Goal: Information Seeking & Learning: Learn about a topic

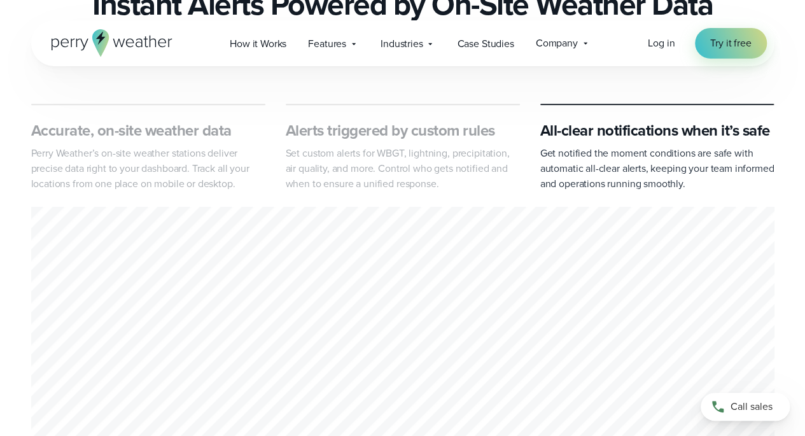
scroll to position [555, 0]
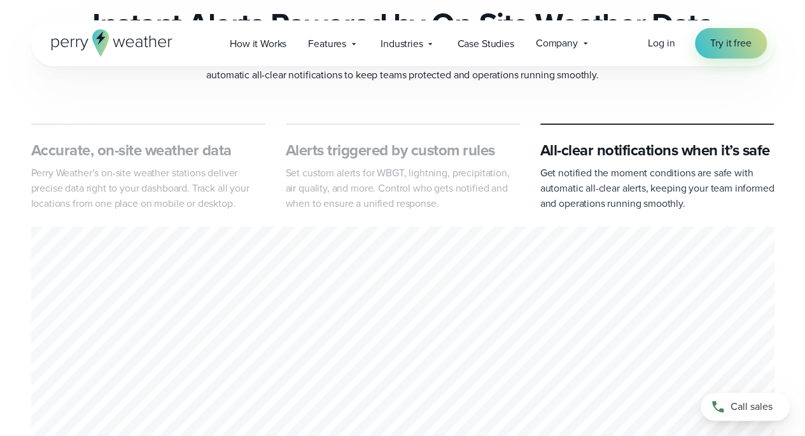
click at [144, 153] on h3 "Accurate, on-site weather data" at bounding box center [148, 150] width 234 height 20
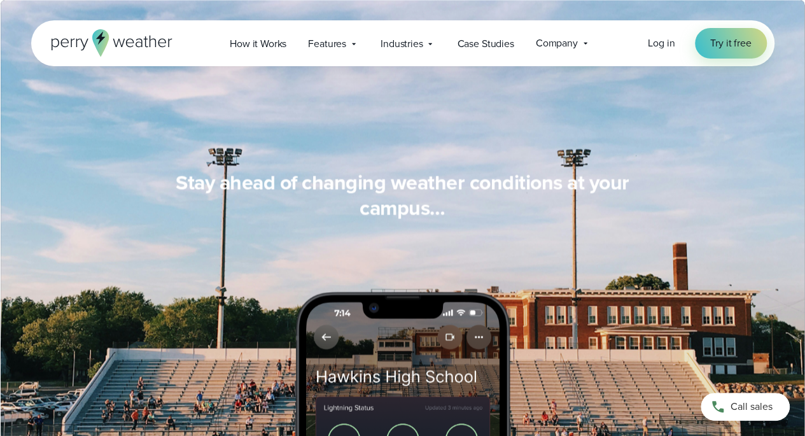
scroll to position [1101, 0]
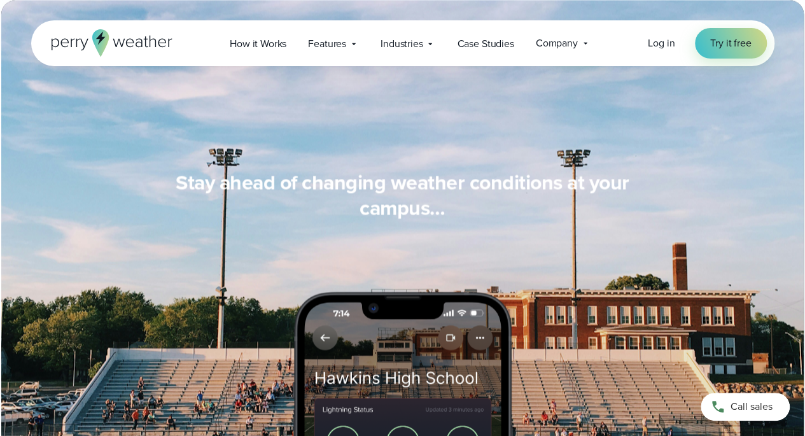
click at [351, 48] on div "Features Explore All Features Explore Perry Weather's on-site weather hardware …" at bounding box center [333, 44] width 73 height 26
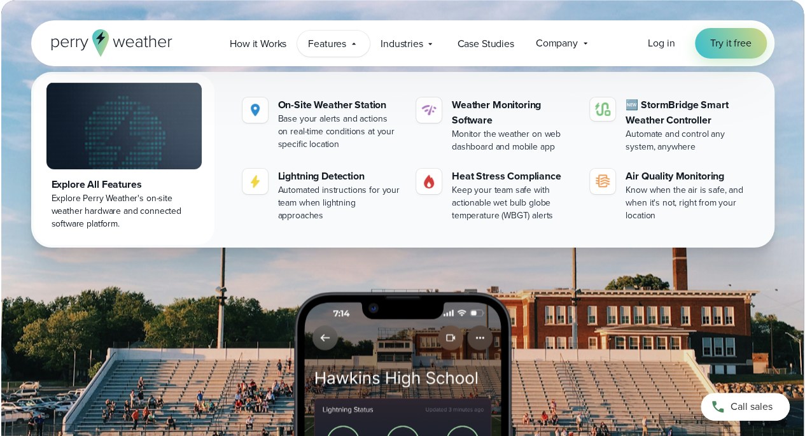
click at [412, 48] on span "Industries" at bounding box center [402, 43] width 42 height 15
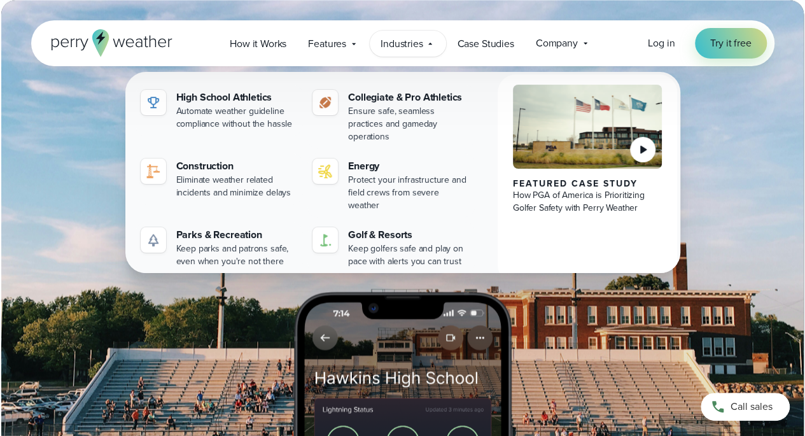
click at [412, 48] on span "Industries" at bounding box center [402, 43] width 42 height 15
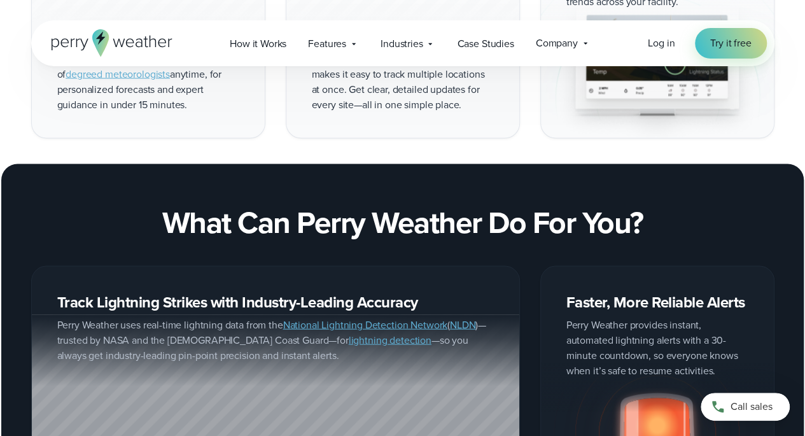
scroll to position [1232, 0]
